Goal: Task Accomplishment & Management: Use online tool/utility

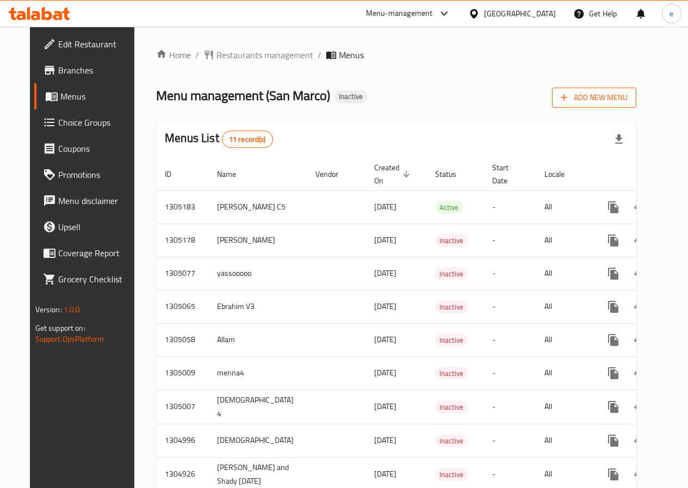
click at [628, 94] on span "Add New Menu" at bounding box center [594, 98] width 67 height 14
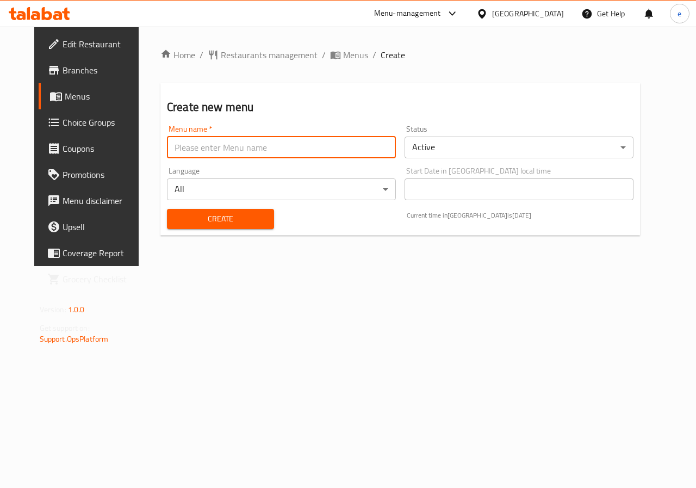
click at [249, 139] on input "text" at bounding box center [281, 148] width 229 height 22
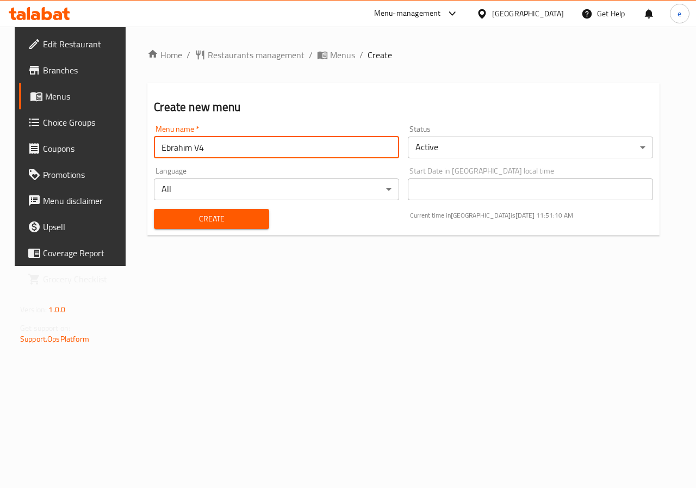
click at [219, 151] on input "Ebrahim V4" at bounding box center [276, 148] width 245 height 22
type input "Ebrahim V5"
click at [202, 215] on span "Create" at bounding box center [211, 219] width 97 height 14
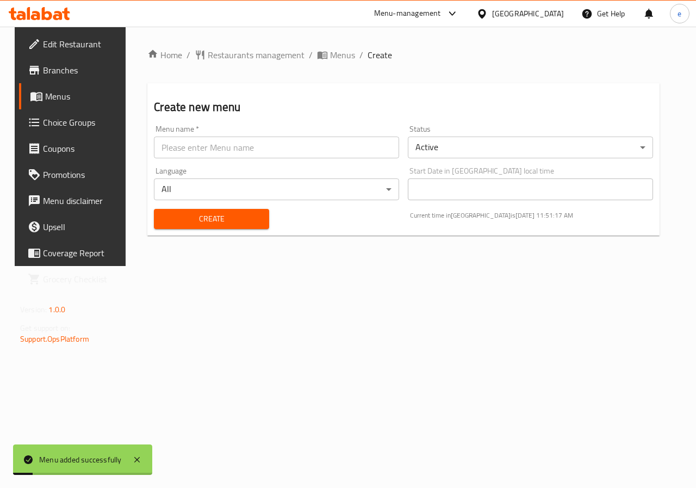
click at [61, 454] on div "Menu added successfully" at bounding box center [80, 460] width 83 height 12
click at [330, 58] on span "Menus" at bounding box center [342, 54] width 25 height 13
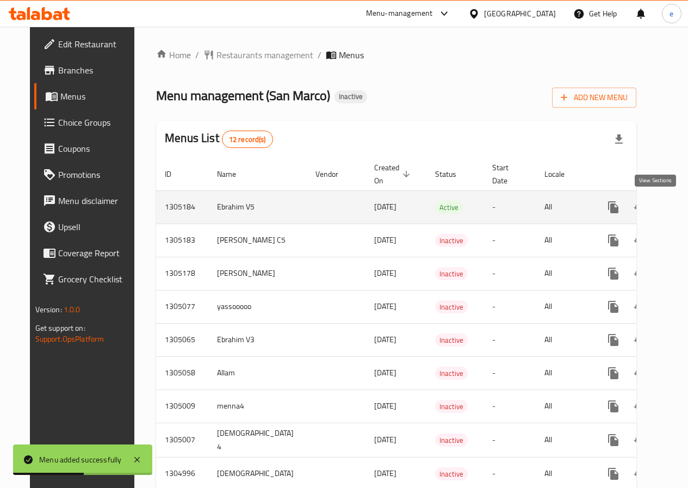
click at [685, 211] on icon "enhanced table" at bounding box center [691, 207] width 13 height 13
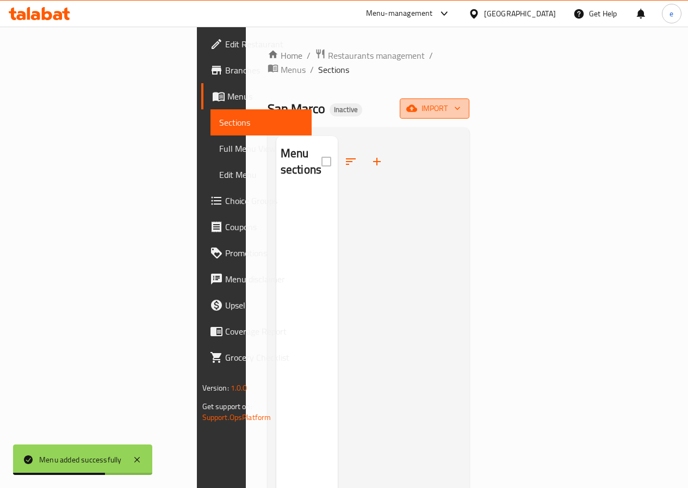
click at [463, 103] on icon "button" at bounding box center [457, 108] width 11 height 11
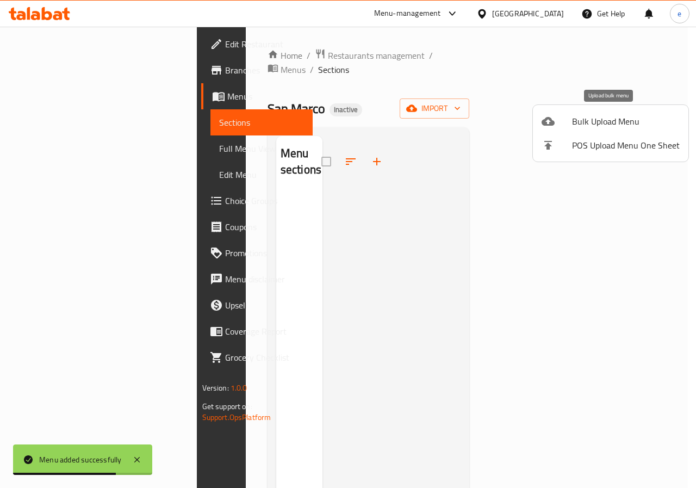
click at [608, 125] on span "Bulk Upload Menu" at bounding box center [626, 121] width 108 height 13
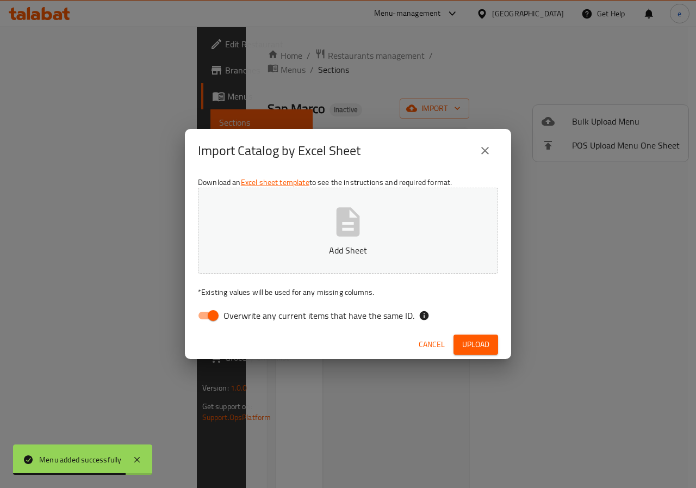
click at [402, 224] on button "Add Sheet" at bounding box center [348, 231] width 300 height 86
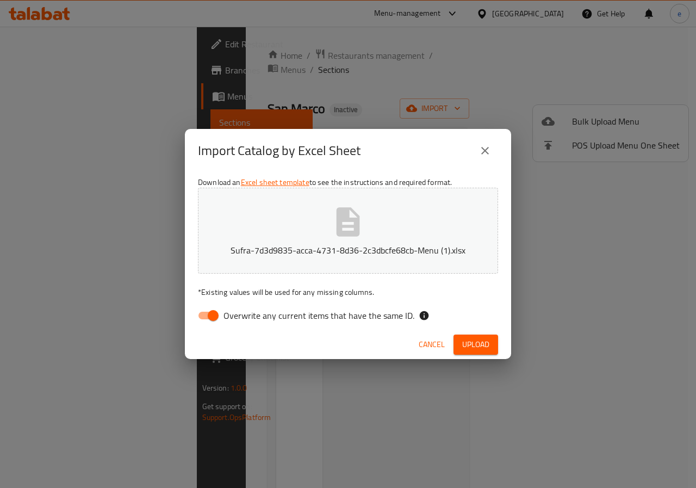
click at [211, 313] on input "Overwrite any current items that have the same ID." at bounding box center [213, 315] width 62 height 21
checkbox input "false"
click at [480, 341] on span "Upload" at bounding box center [475, 345] width 27 height 14
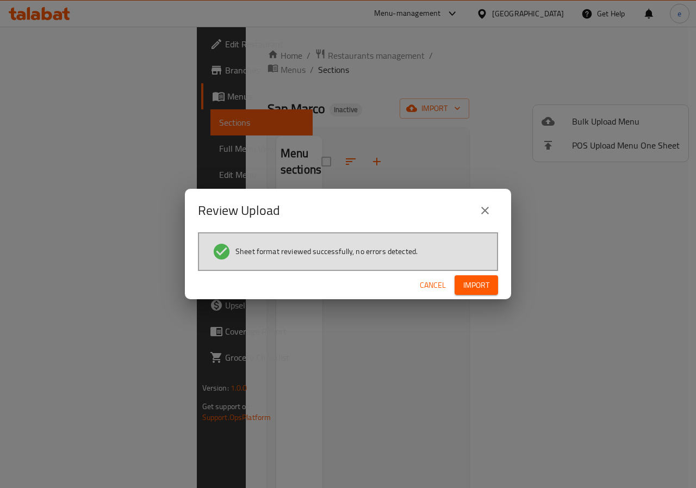
click at [478, 282] on span "Import" at bounding box center [476, 285] width 26 height 14
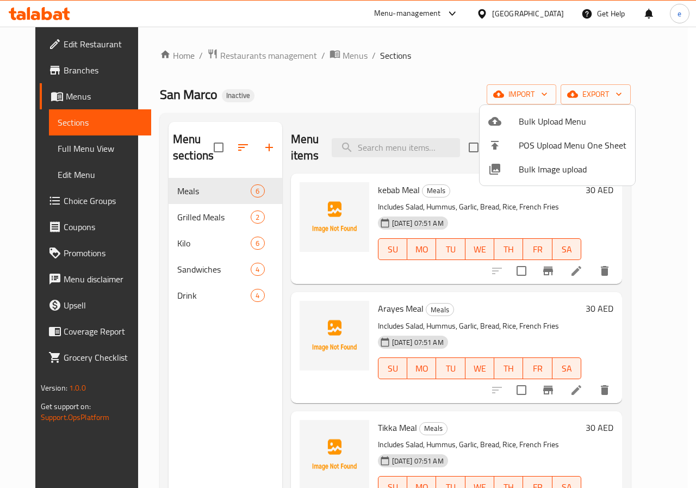
click at [40, 93] on div at bounding box center [348, 244] width 696 height 488
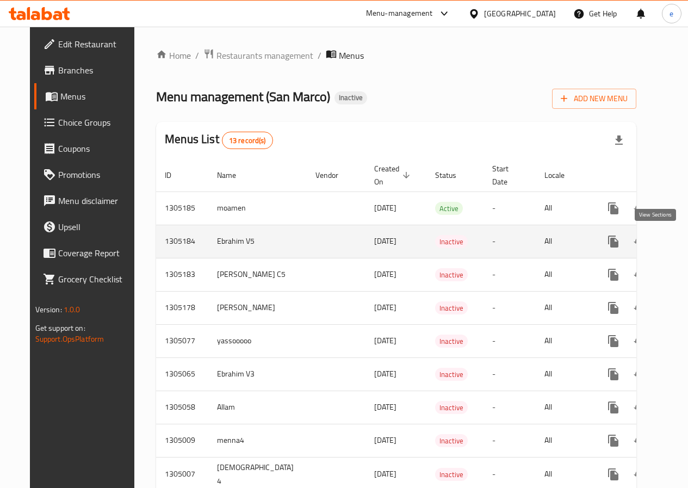
click at [687, 239] on icon "enhanced table" at bounding box center [692, 242] width 10 height 10
click at [659, 242] on icon "enhanced table" at bounding box center [665, 241] width 13 height 13
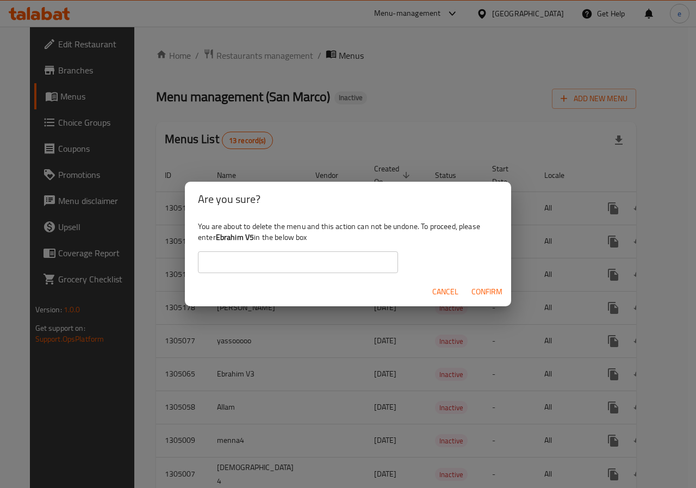
click at [339, 257] on input "text" at bounding box center [298, 262] width 200 height 22
click at [273, 269] on input "Ebrahim V3" at bounding box center [298, 262] width 200 height 22
type input "Ebrahim V5"
click at [485, 299] on button "Confirm" at bounding box center [487, 292] width 40 height 20
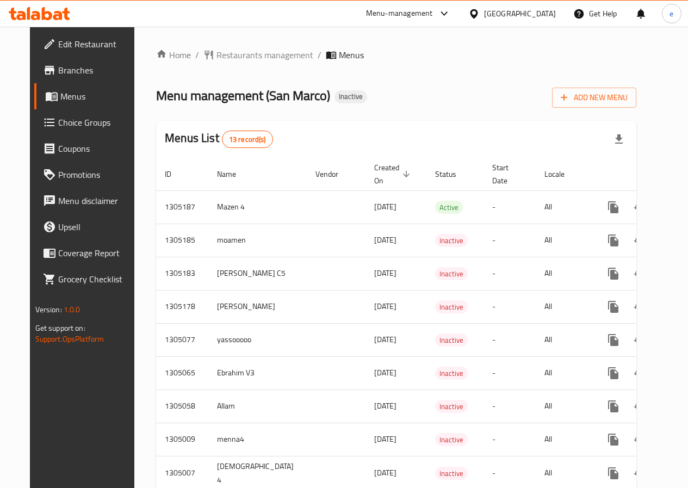
click at [636, 84] on div "Add New Menu" at bounding box center [594, 95] width 84 height 24
click at [628, 94] on span "Add New Menu" at bounding box center [594, 98] width 67 height 14
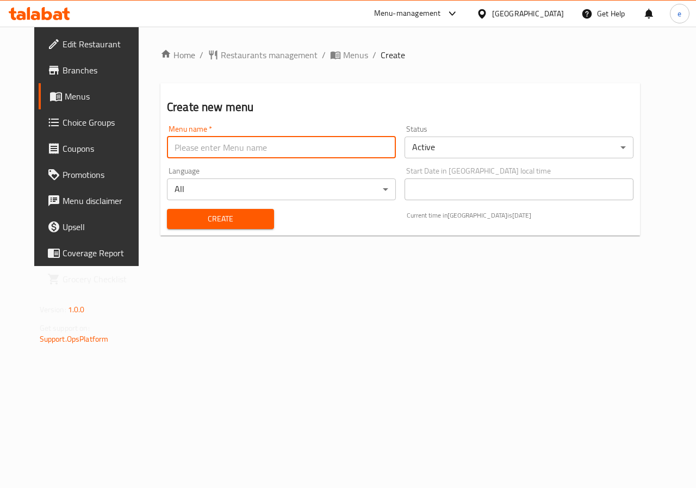
click at [338, 142] on input "text" at bounding box center [281, 148] width 229 height 22
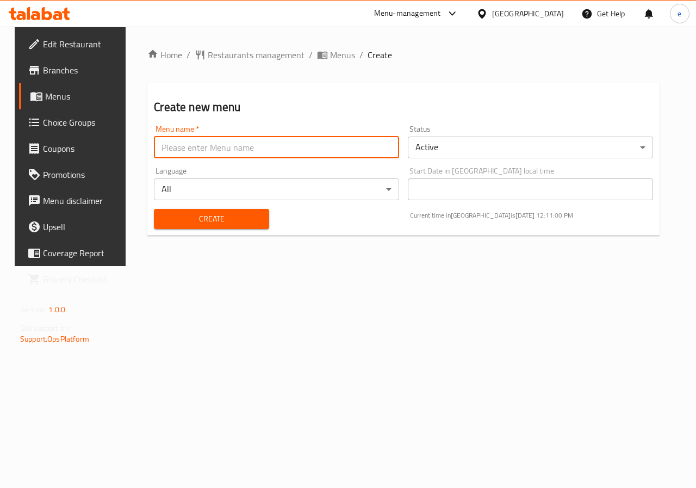
type input "Ebrahim V5"
click at [209, 231] on div "Create" at bounding box center [211, 218] width 128 height 33
click at [212, 222] on span "Create" at bounding box center [211, 219] width 97 height 14
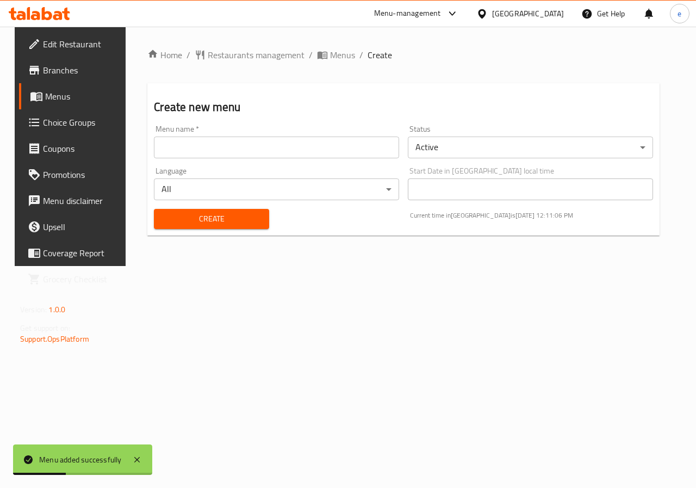
click at [45, 103] on span "Menus" at bounding box center [83, 96] width 77 height 13
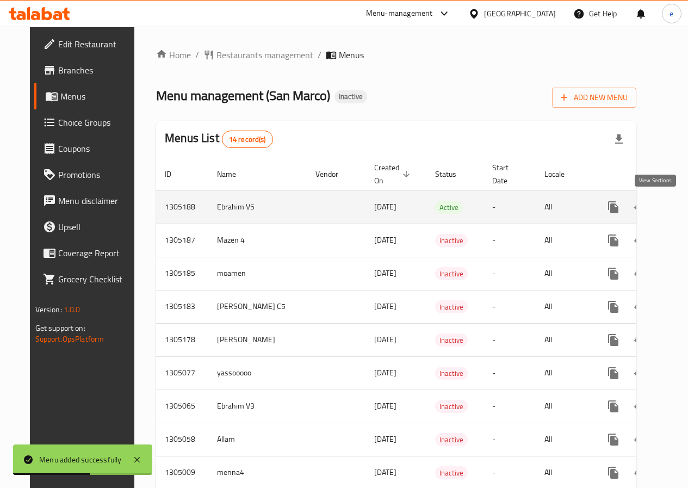
click at [685, 203] on icon "enhanced table" at bounding box center [691, 207] width 13 height 13
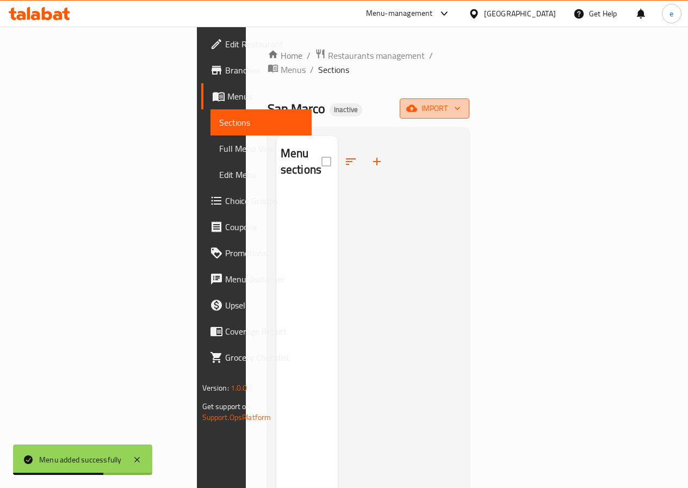
click at [461, 102] on span "import" at bounding box center [434, 109] width 52 height 14
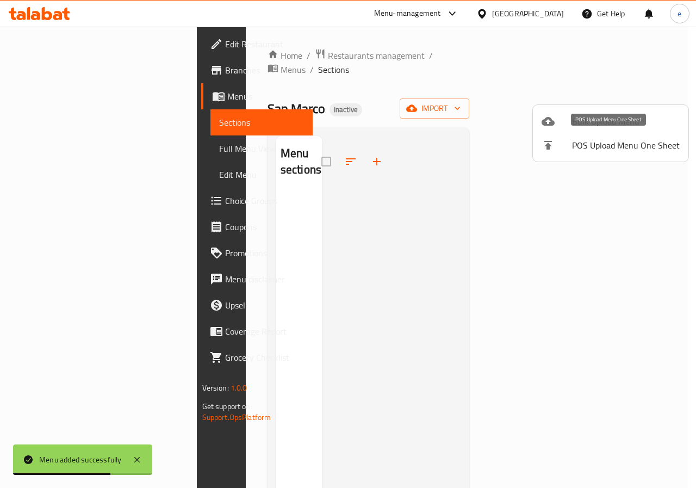
click at [608, 122] on span "Bulk Upload Menu" at bounding box center [626, 121] width 108 height 13
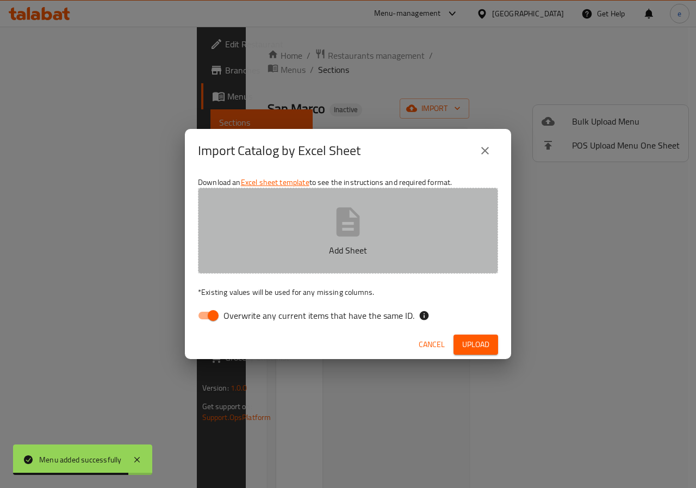
click at [339, 220] on icon "button" at bounding box center [348, 221] width 23 height 29
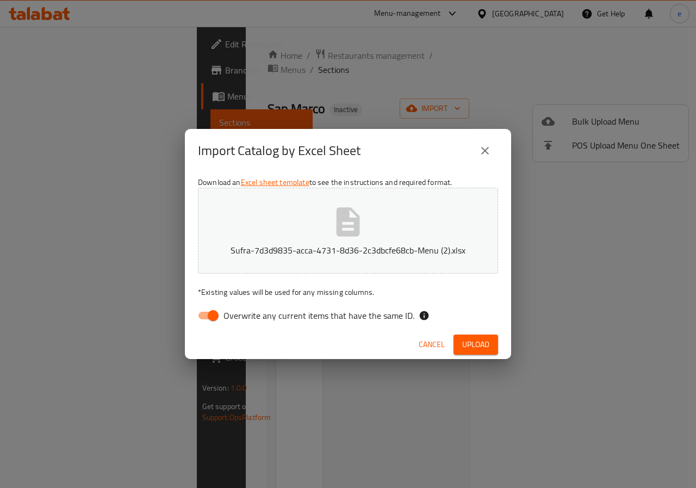
click at [289, 324] on label "Overwrite any current items that have the same ID." at bounding box center [303, 315] width 222 height 21
click at [244, 324] on input "Overwrite any current items that have the same ID." at bounding box center [213, 315] width 62 height 21
checkbox input "false"
click at [491, 339] on button "Upload" at bounding box center [476, 345] width 45 height 20
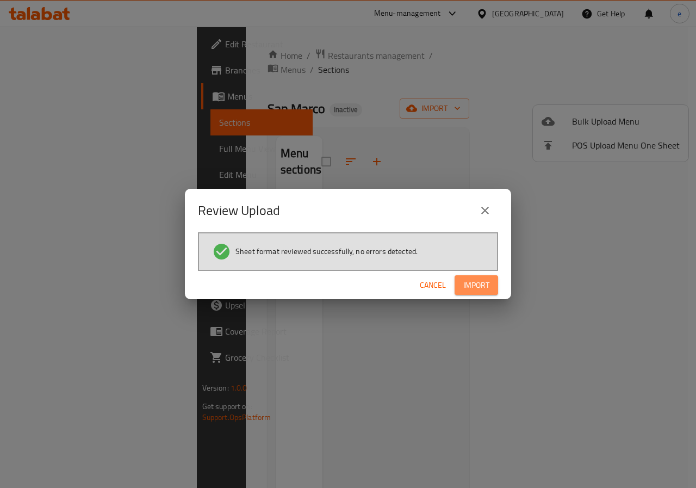
click at [485, 292] on button "Import" at bounding box center [477, 285] width 44 height 20
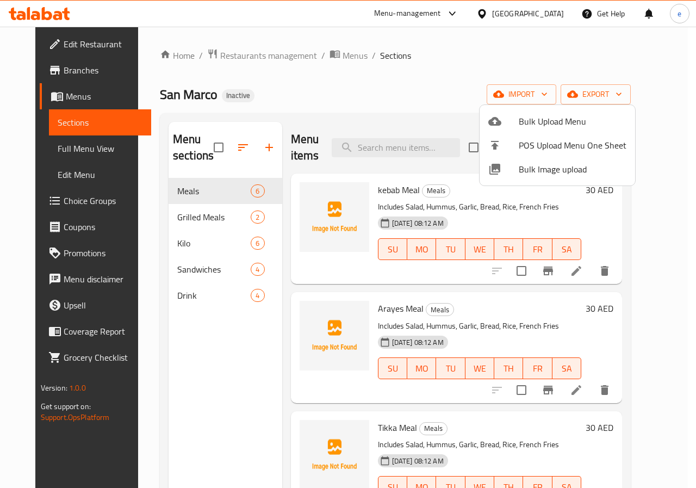
click at [672, 116] on div at bounding box center [348, 244] width 696 height 488
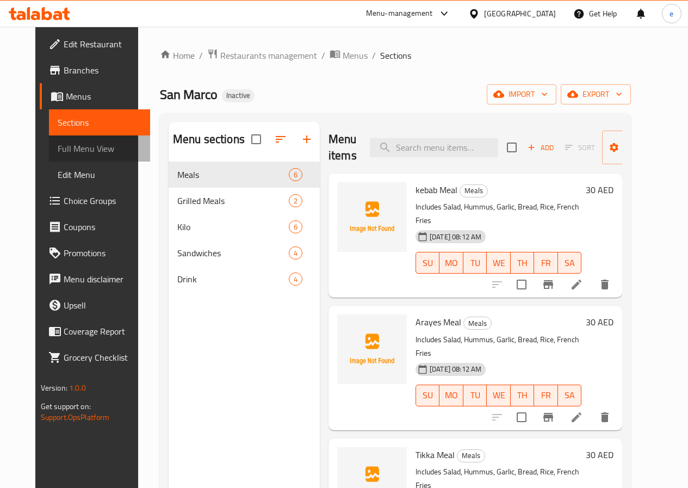
click at [58, 145] on span "Full Menu View" at bounding box center [100, 148] width 84 height 13
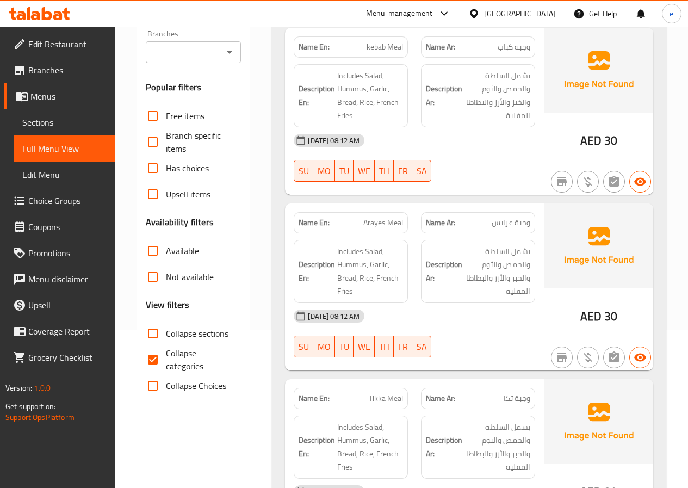
scroll to position [272, 0]
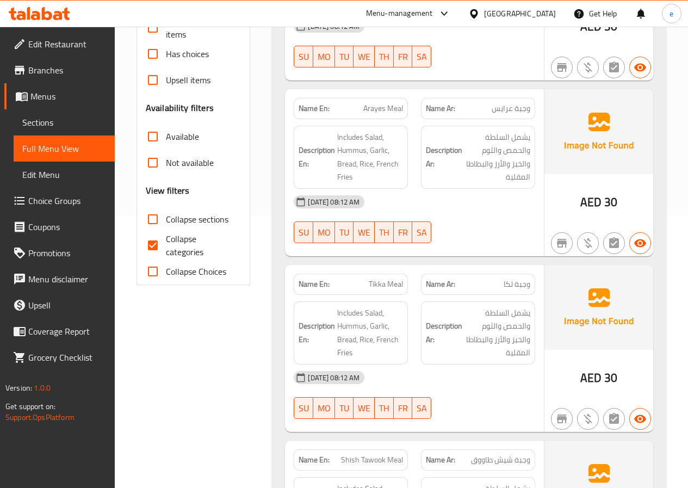
click at [170, 251] on span "Collapse categories" at bounding box center [199, 245] width 67 height 26
click at [166, 251] on input "Collapse categories" at bounding box center [153, 245] width 26 height 26
checkbox input "false"
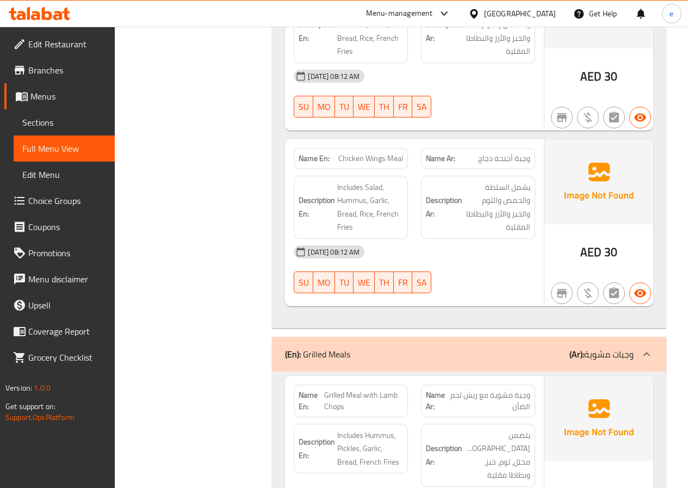
scroll to position [1142, 0]
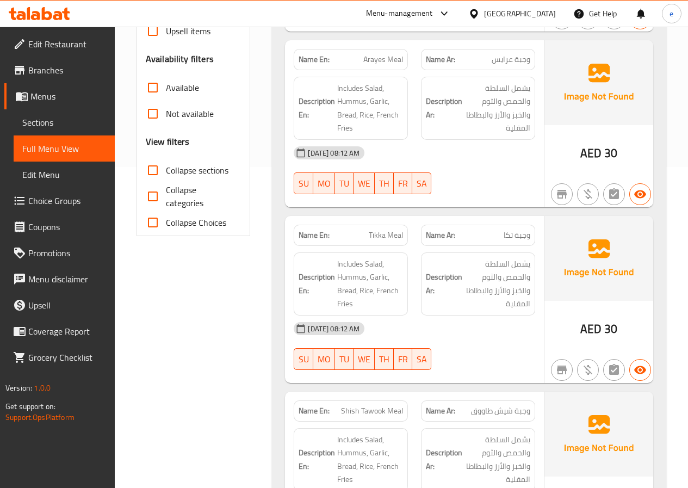
scroll to position [272, 0]
